Goal: Navigation & Orientation: Find specific page/section

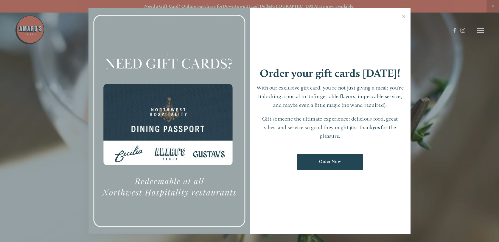
click at [406, 16] on link "Close" at bounding box center [404, 17] width 12 height 17
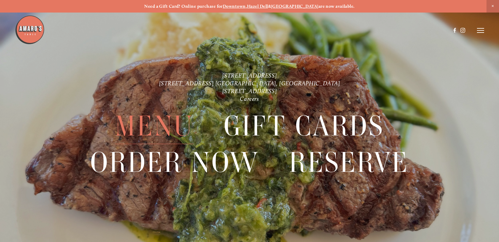
click at [181, 124] on span "Menu" at bounding box center [154, 126] width 79 height 36
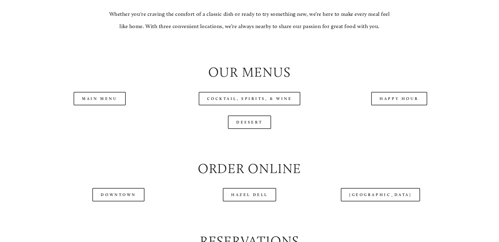
scroll to position [596, 0]
click at [119, 105] on link "Main Menu" at bounding box center [100, 97] width 52 height 13
